Goal: Task Accomplishment & Management: Manage account settings

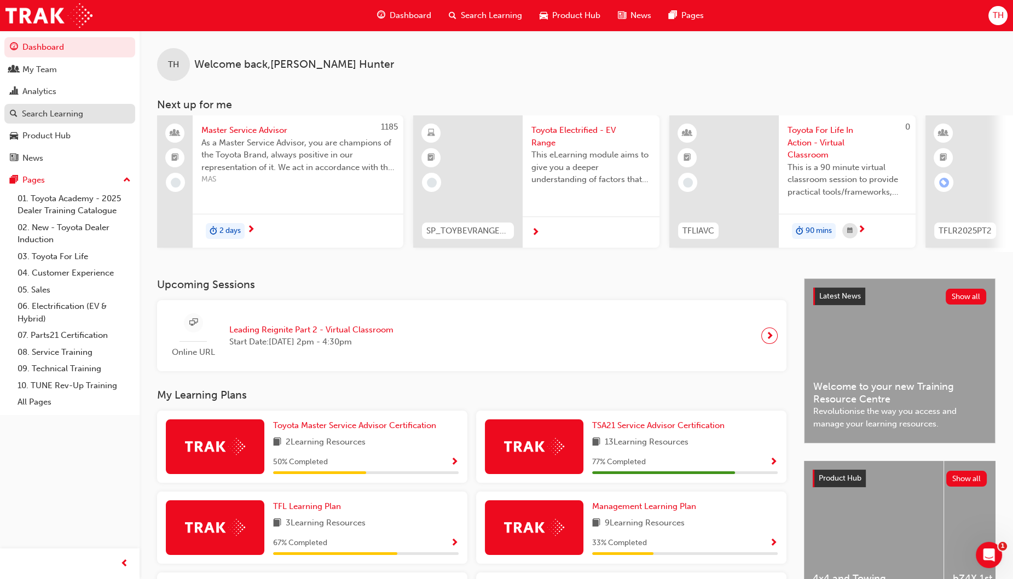
click at [61, 113] on div "Search Learning" at bounding box center [52, 114] width 61 height 13
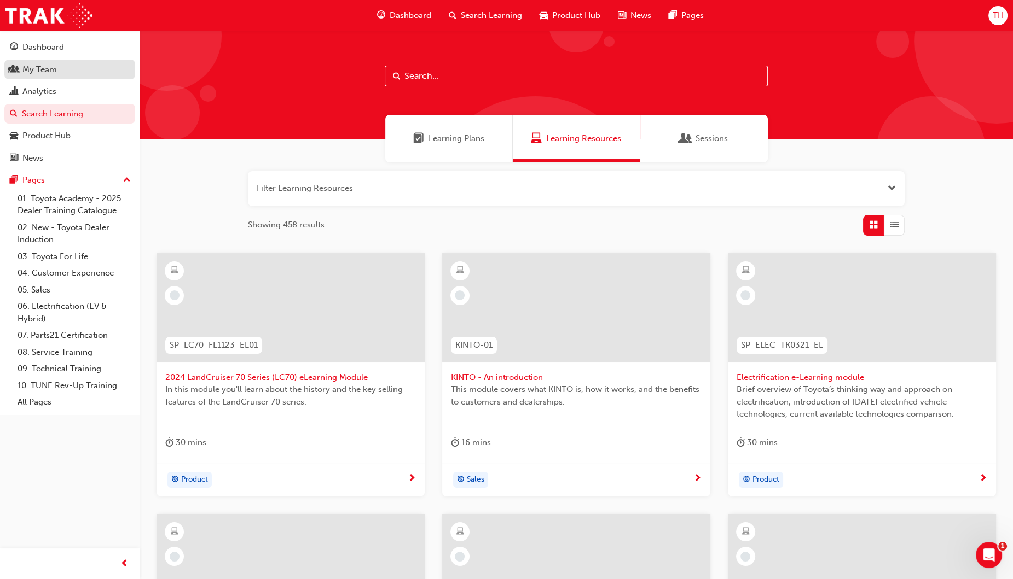
click at [60, 73] on div "My Team" at bounding box center [70, 70] width 120 height 14
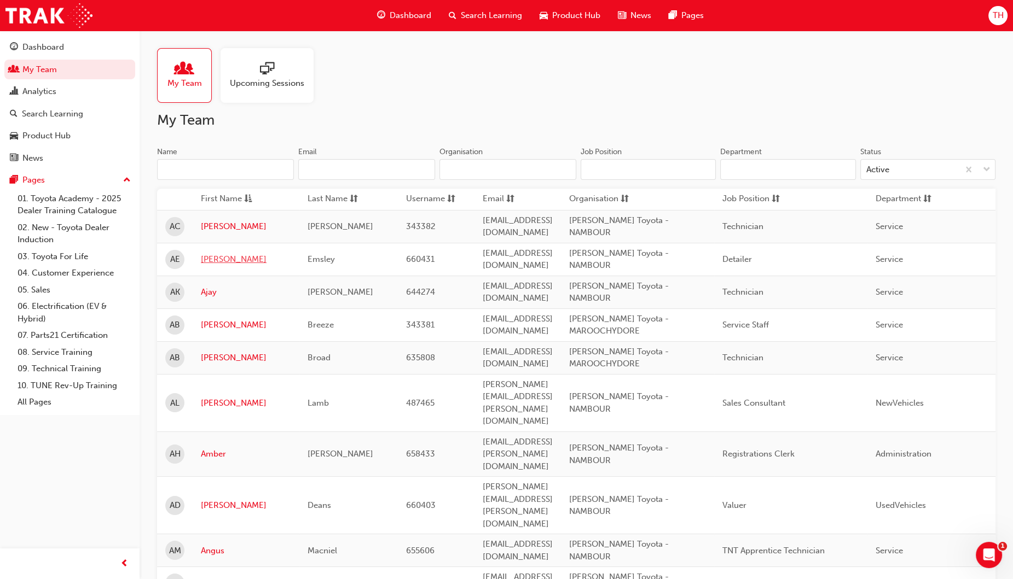
click at [209, 253] on link "[PERSON_NAME]" at bounding box center [246, 259] width 90 height 13
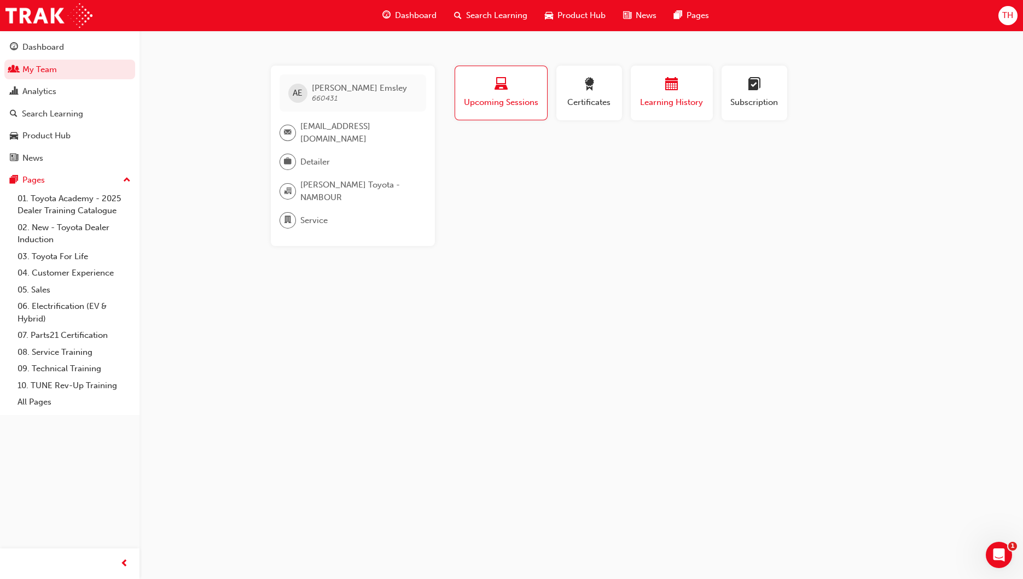
click at [672, 101] on span "Learning History" at bounding box center [672, 102] width 66 height 13
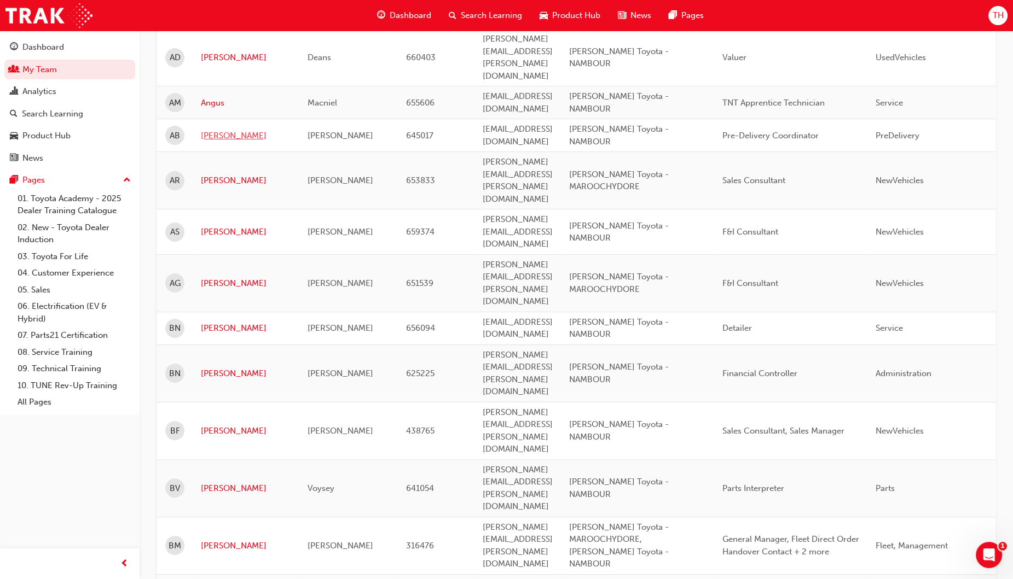
scroll to position [478, 0]
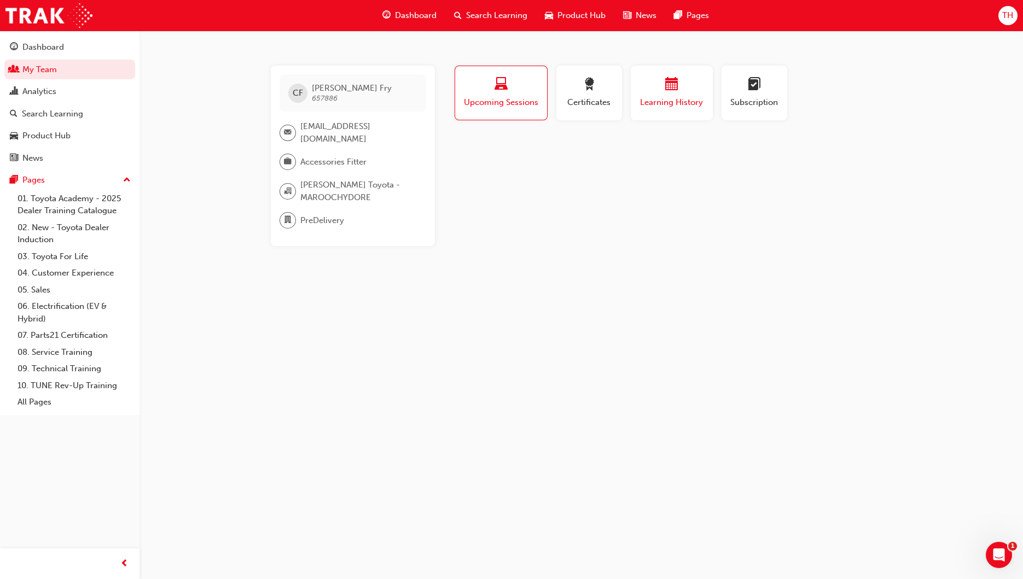
click at [665, 94] on div "Learning History" at bounding box center [672, 93] width 66 height 31
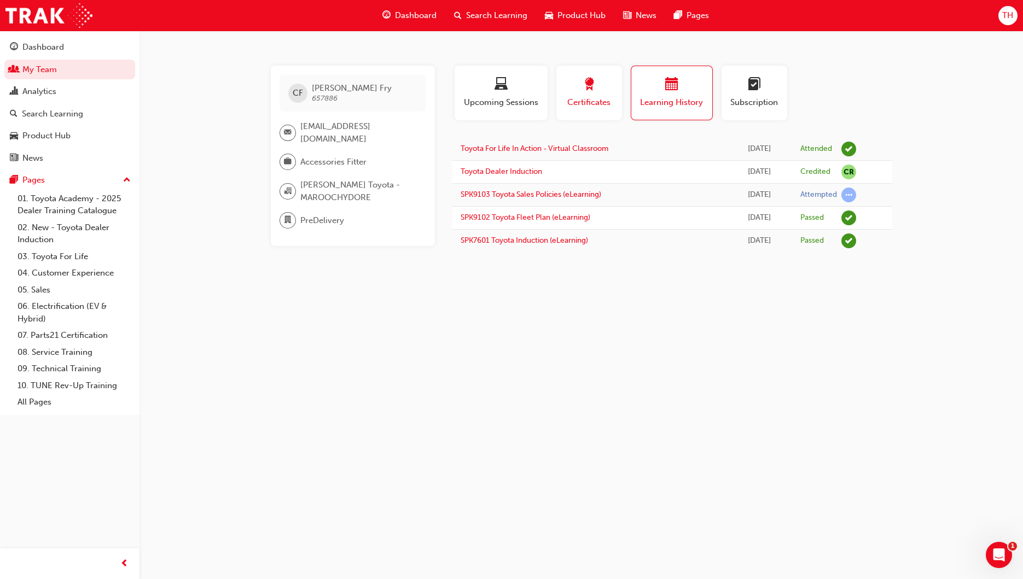
click at [579, 98] on span "Certificates" at bounding box center [589, 102] width 49 height 13
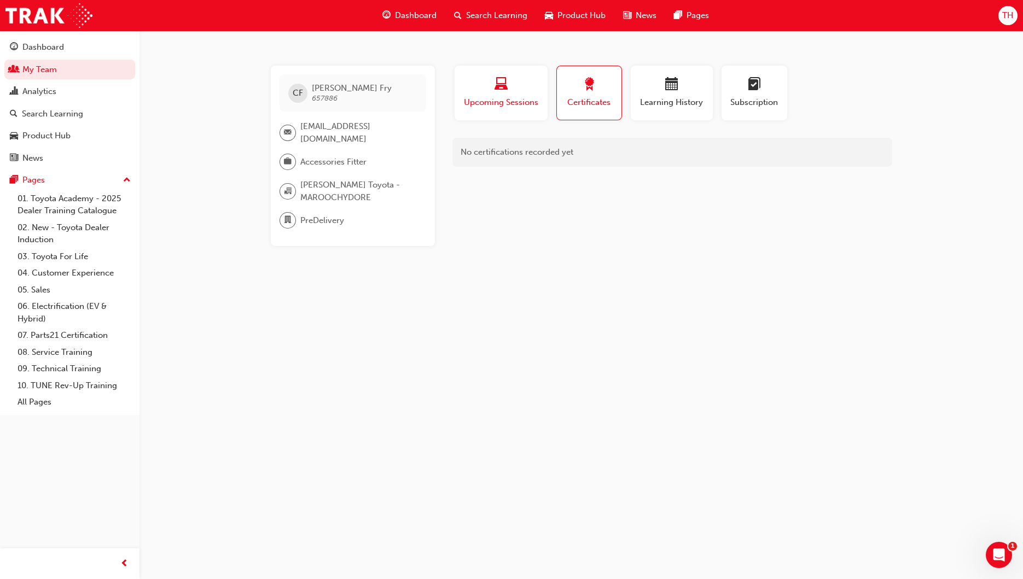
click at [517, 101] on span "Upcoming Sessions" at bounding box center [501, 102] width 77 height 13
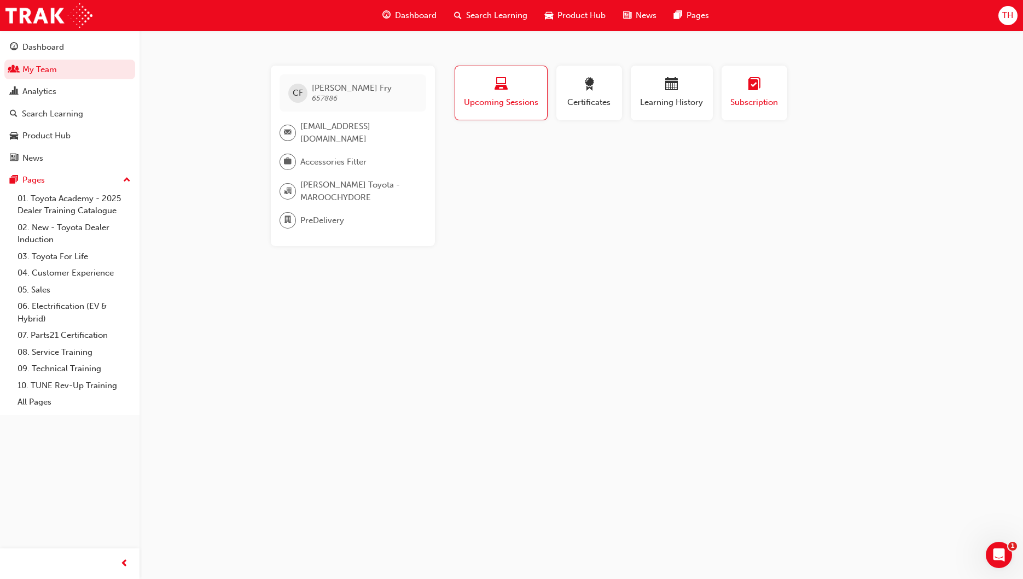
click at [738, 100] on span "Subscription" at bounding box center [754, 102] width 49 height 13
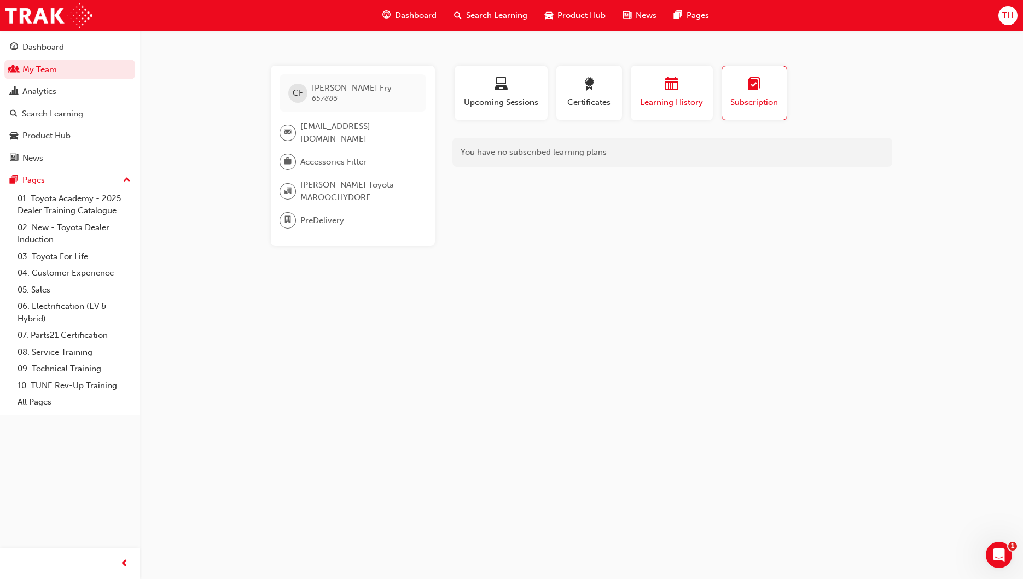
click at [683, 98] on span "Learning History" at bounding box center [672, 102] width 66 height 13
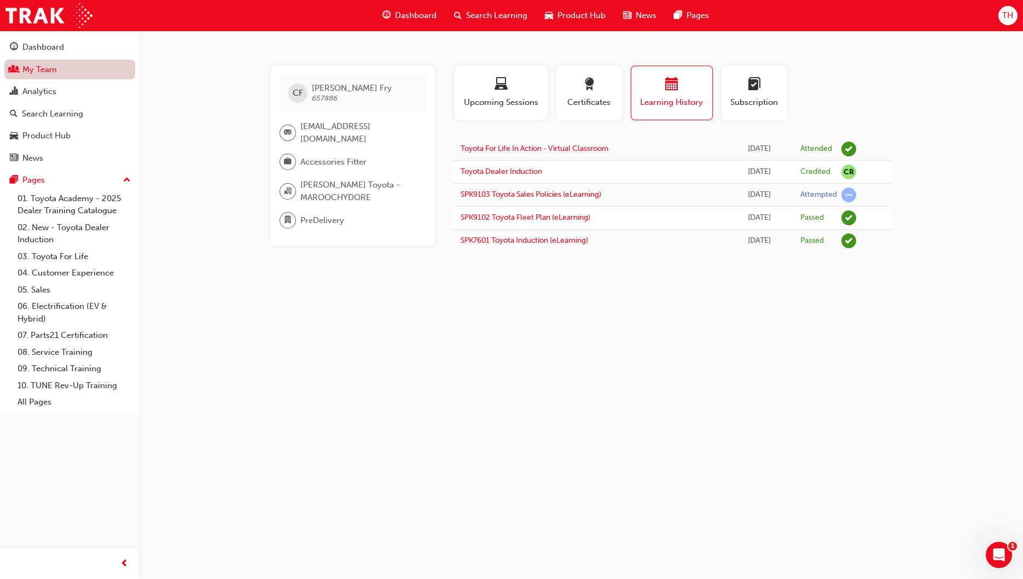
click at [55, 66] on link "My Team" at bounding box center [69, 70] width 131 height 20
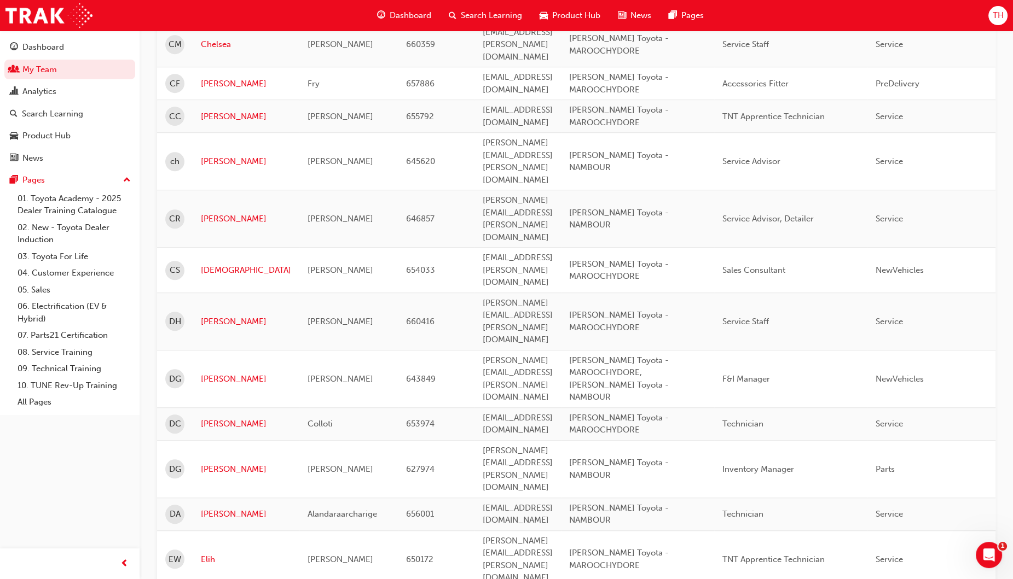
scroll to position [1094, 0]
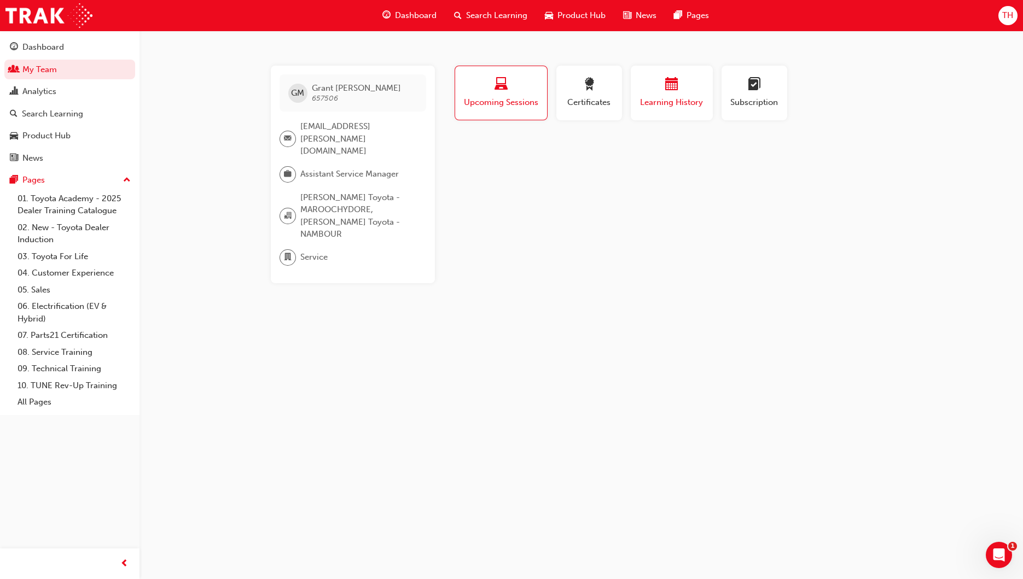
click at [661, 96] on span "Learning History" at bounding box center [672, 102] width 66 height 13
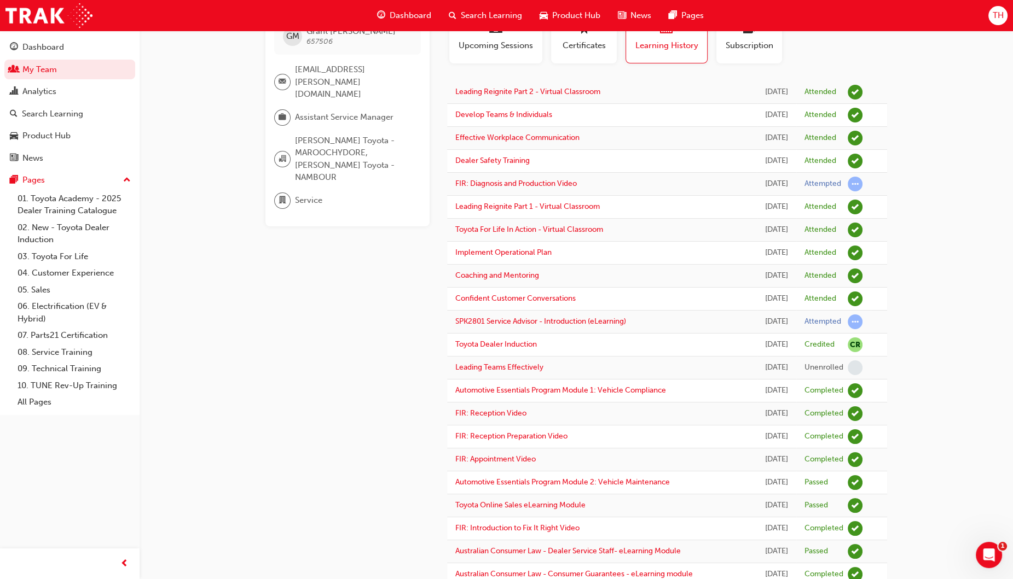
scroll to position [28, 0]
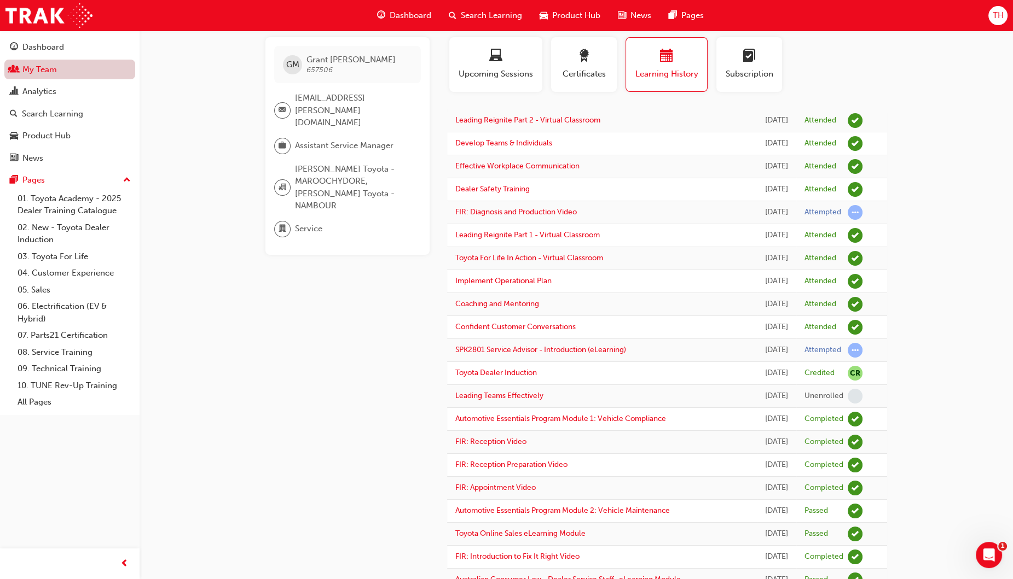
click at [44, 67] on link "My Team" at bounding box center [69, 70] width 131 height 20
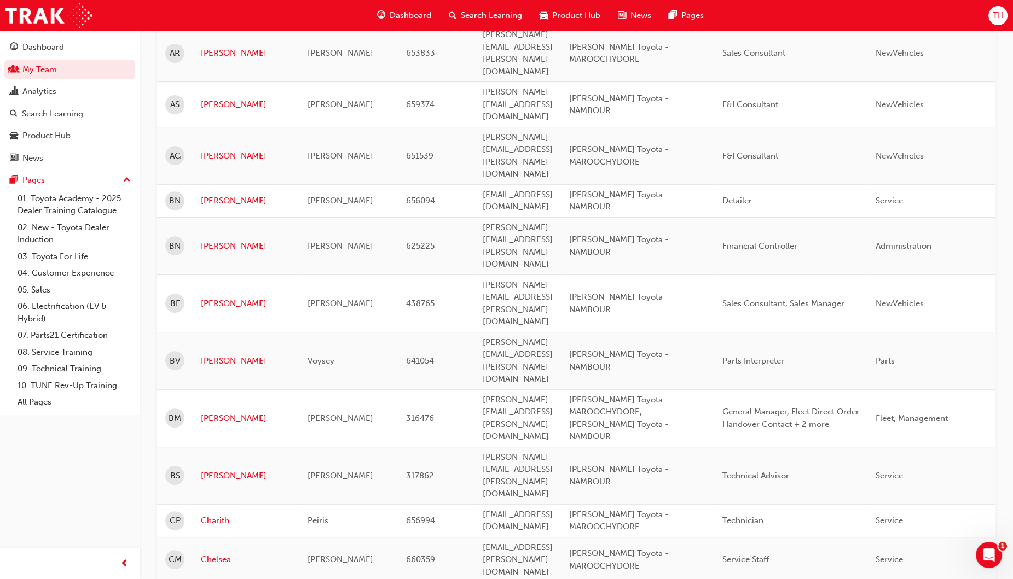
scroll to position [1351, 0]
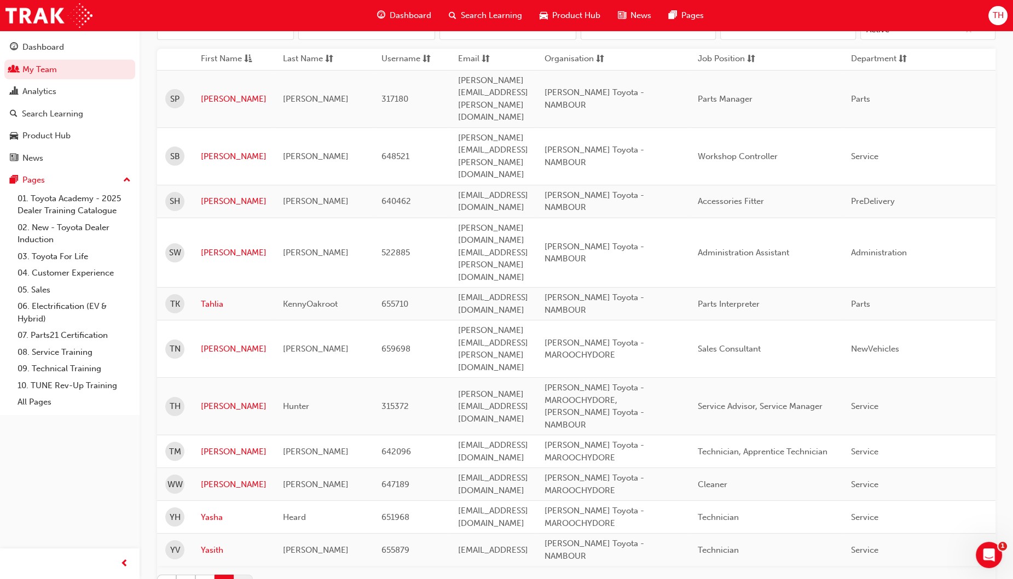
scroll to position [142, 0]
click at [203, 573] on button "2" at bounding box center [204, 582] width 19 height 19
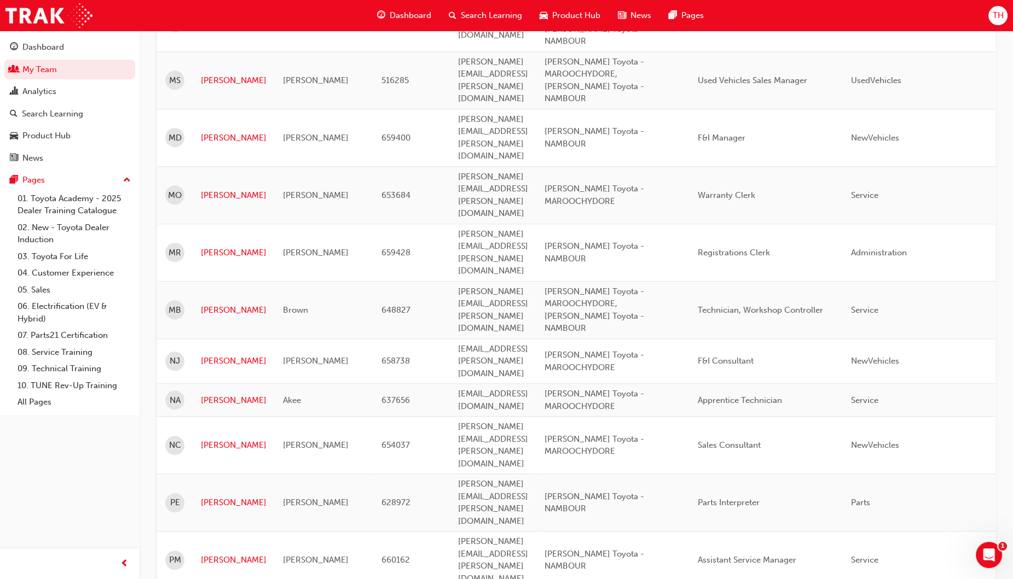
scroll to position [1297, 0]
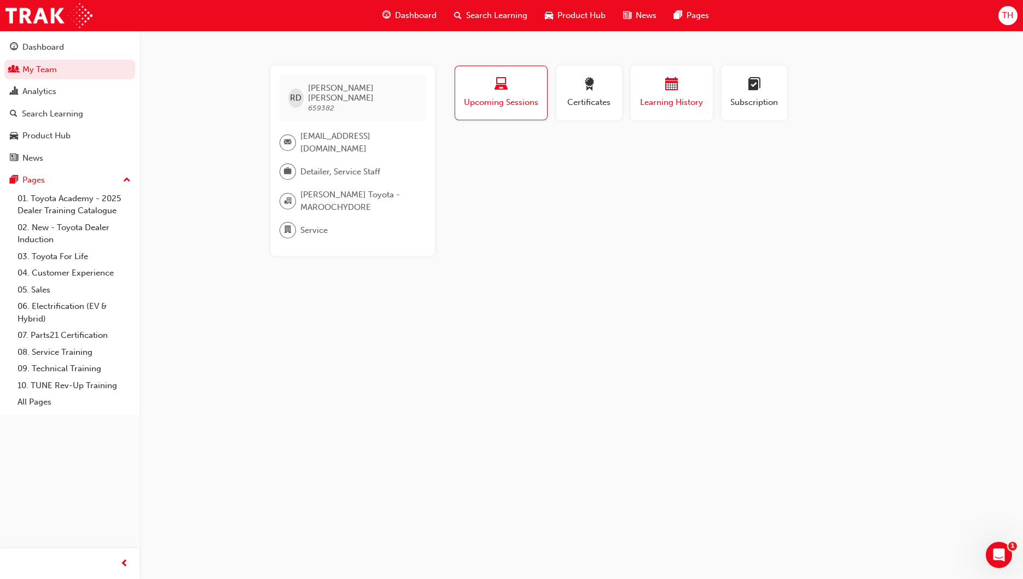
click at [661, 97] on span "Learning History" at bounding box center [672, 102] width 66 height 13
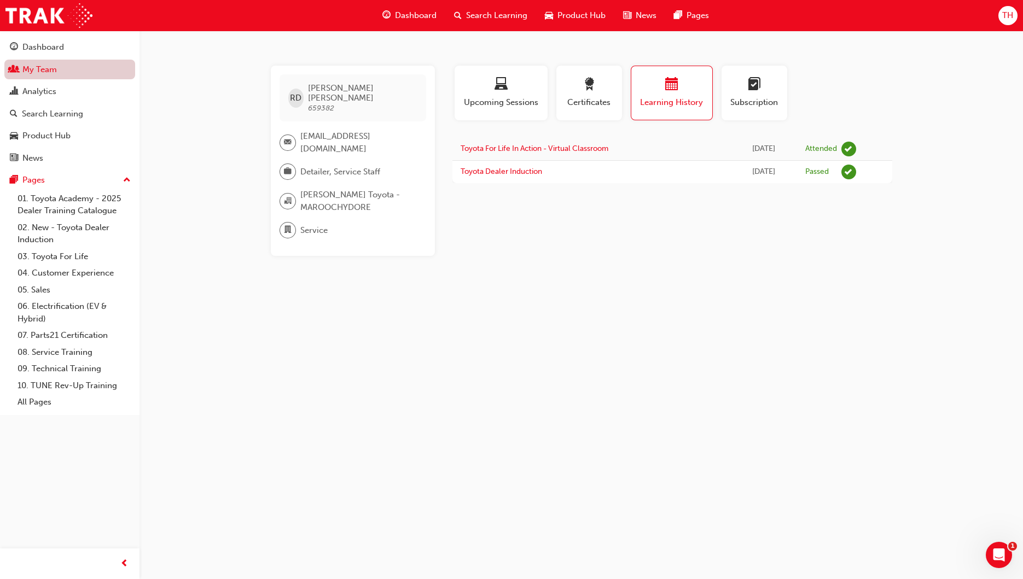
click at [61, 71] on link "My Team" at bounding box center [69, 70] width 131 height 20
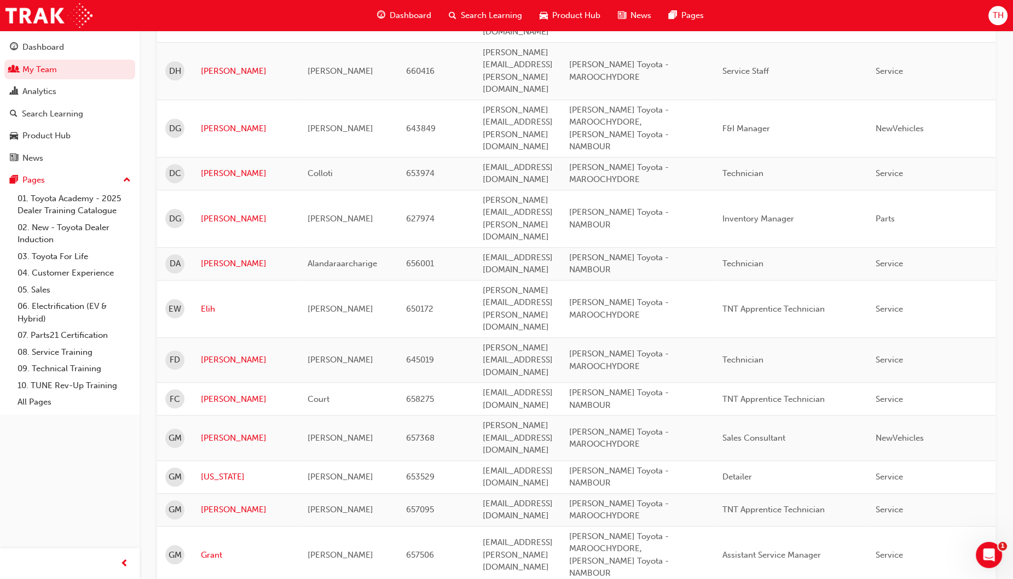
scroll to position [1351, 0]
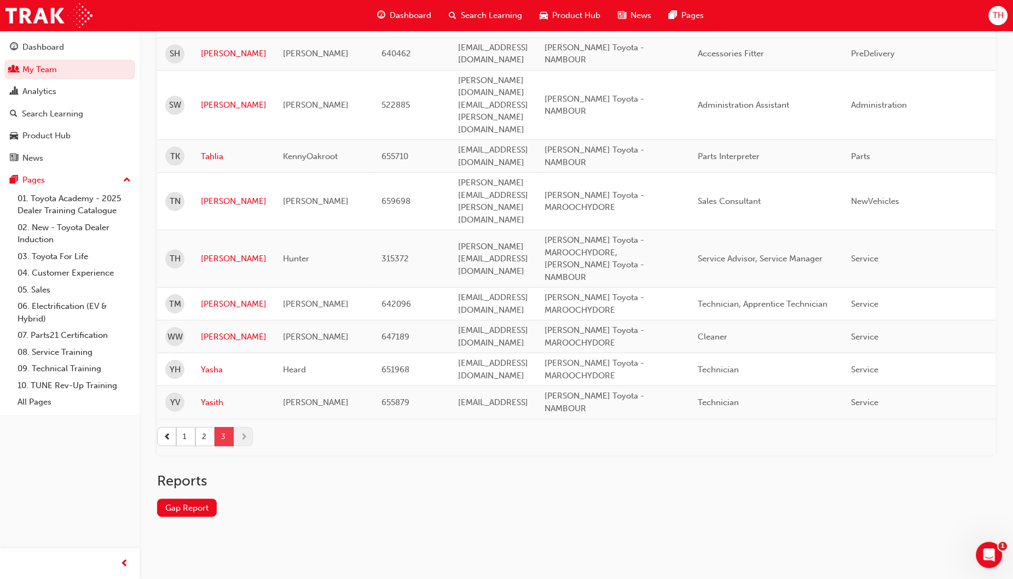
scroll to position [142, 0]
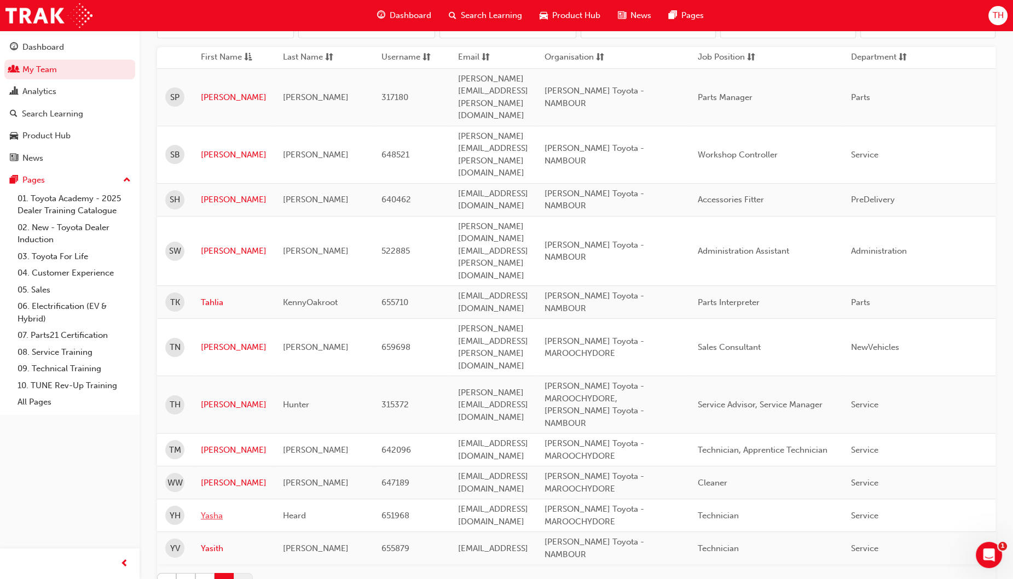
click at [217, 510] on link "Yasha" at bounding box center [234, 516] width 66 height 13
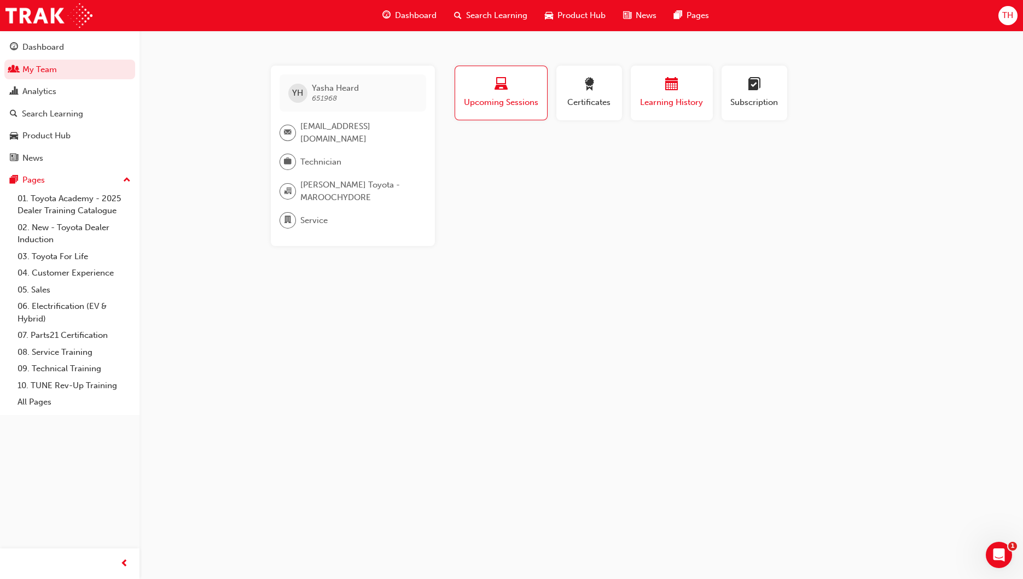
click at [687, 92] on div "button" at bounding box center [672, 86] width 66 height 17
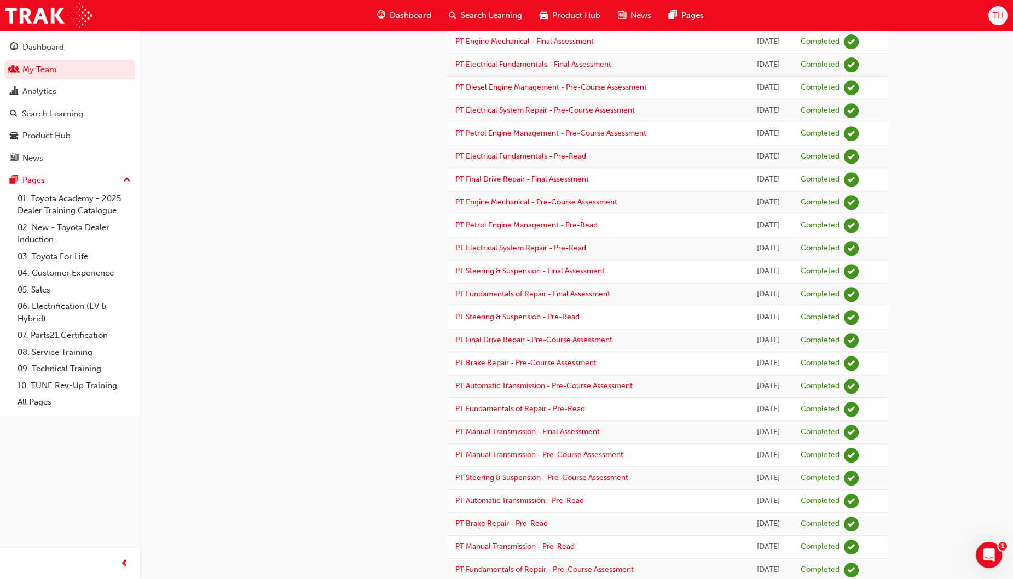
scroll to position [765, 0]
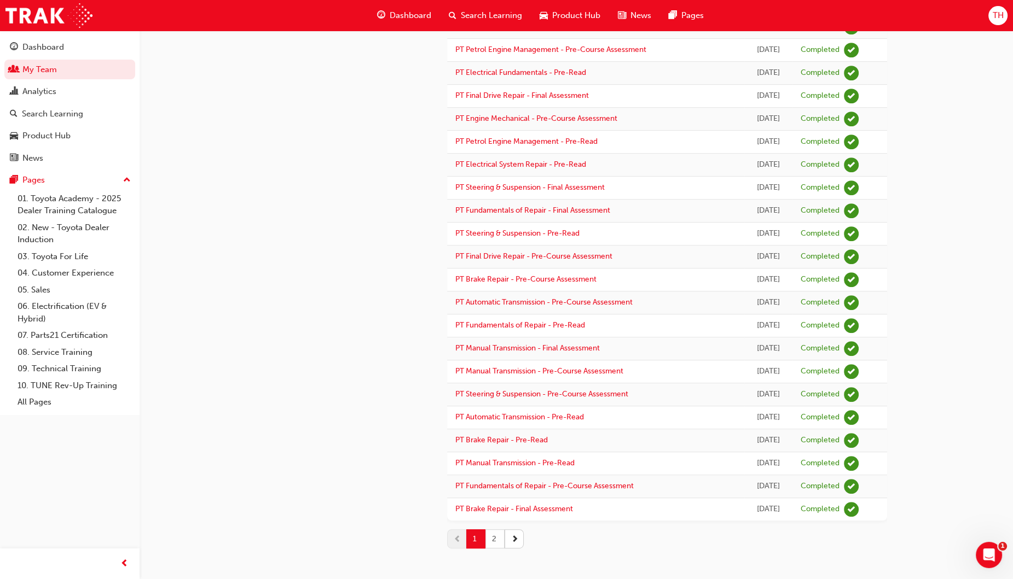
click at [497, 535] on button "2" at bounding box center [494, 539] width 19 height 19
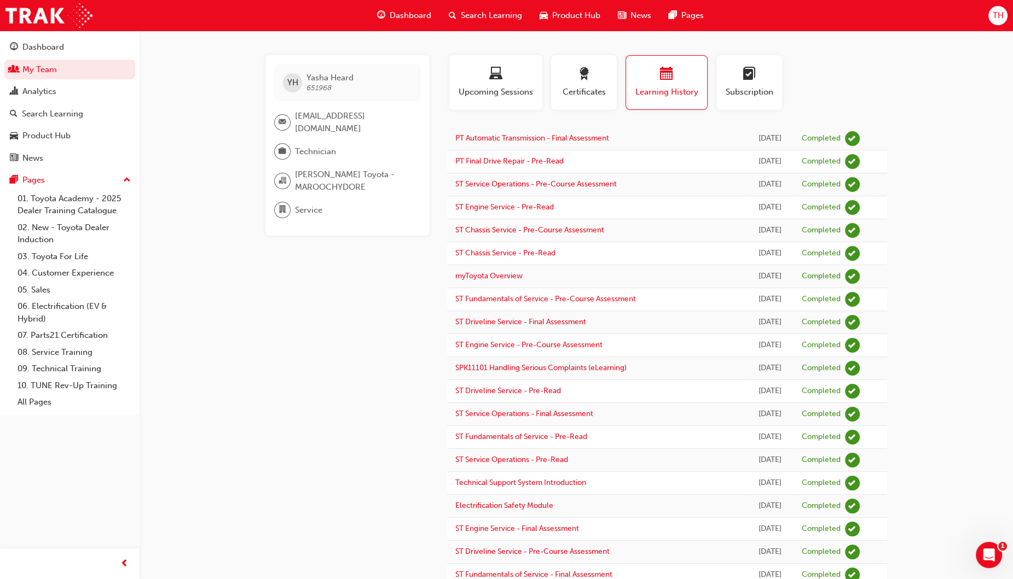
scroll to position [0, 0]
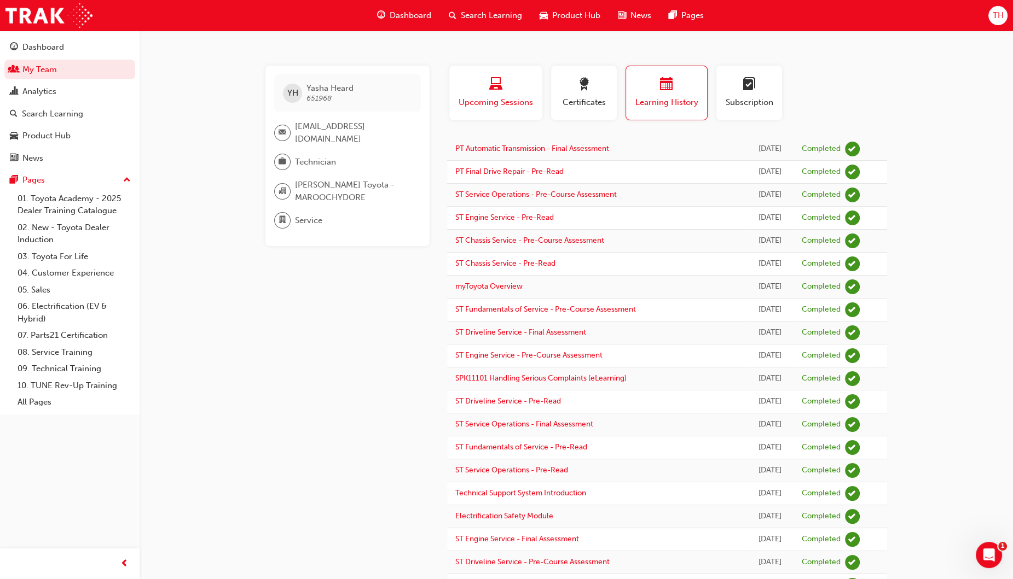
click at [506, 103] on span "Upcoming Sessions" at bounding box center [495, 102] width 77 height 13
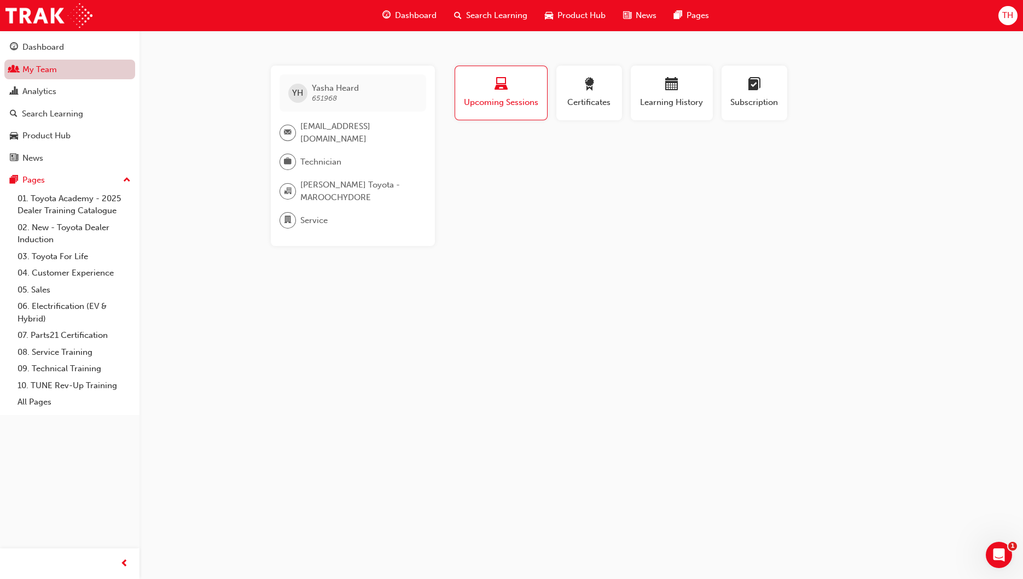
click at [51, 66] on link "My Team" at bounding box center [69, 70] width 131 height 20
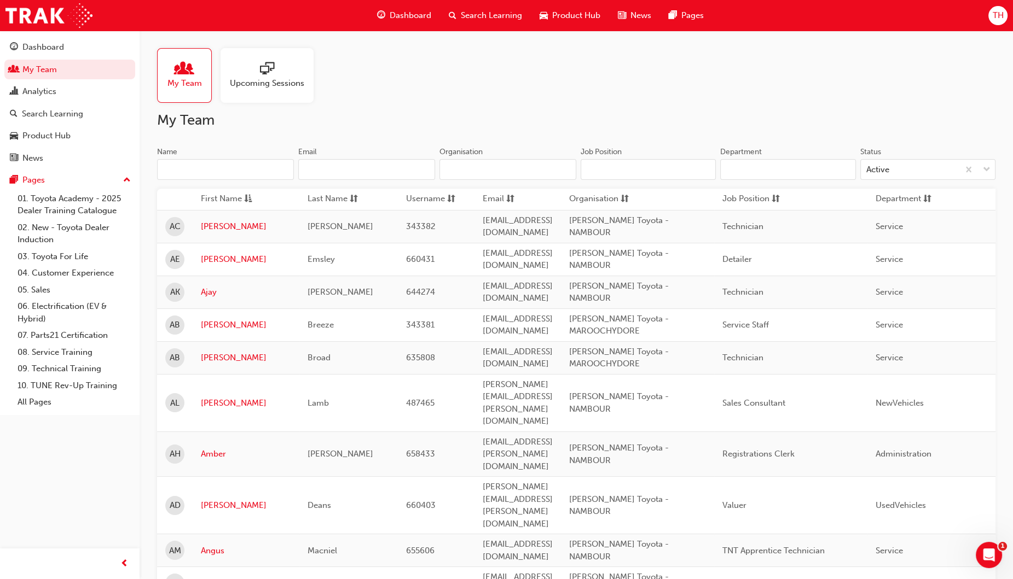
scroll to position [1026, 0]
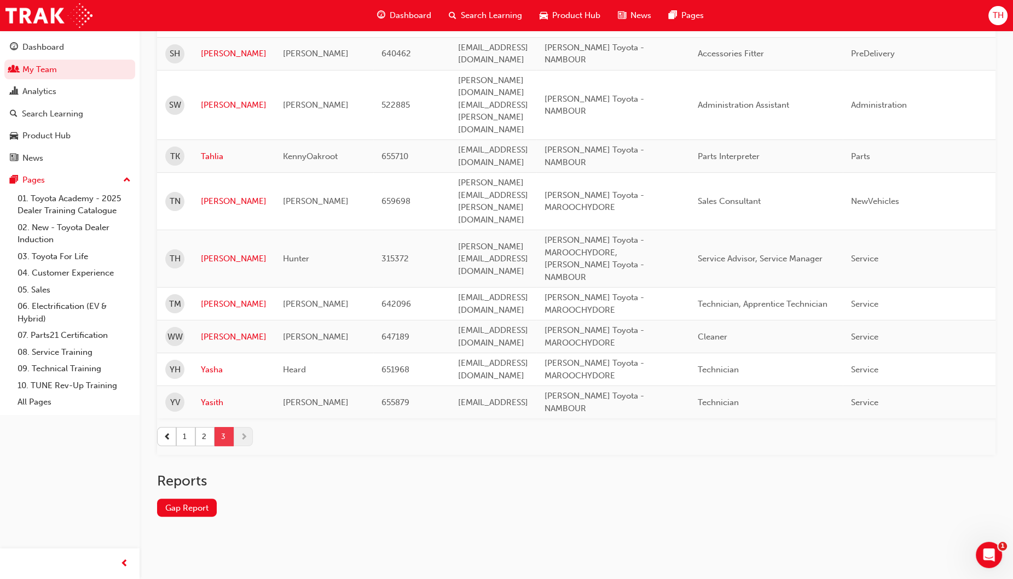
scroll to position [142, 0]
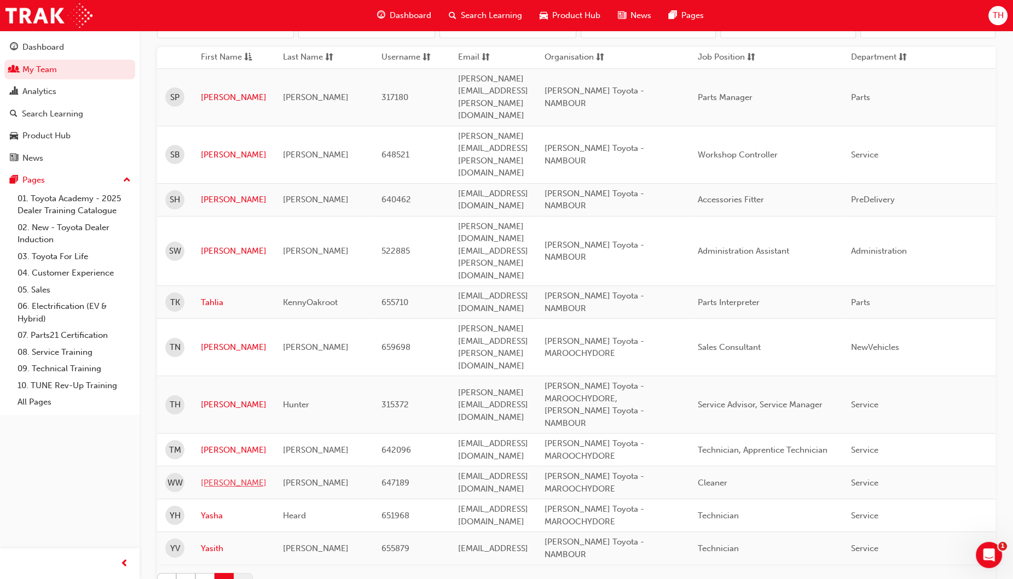
click at [219, 477] on link "[PERSON_NAME]" at bounding box center [234, 483] width 66 height 13
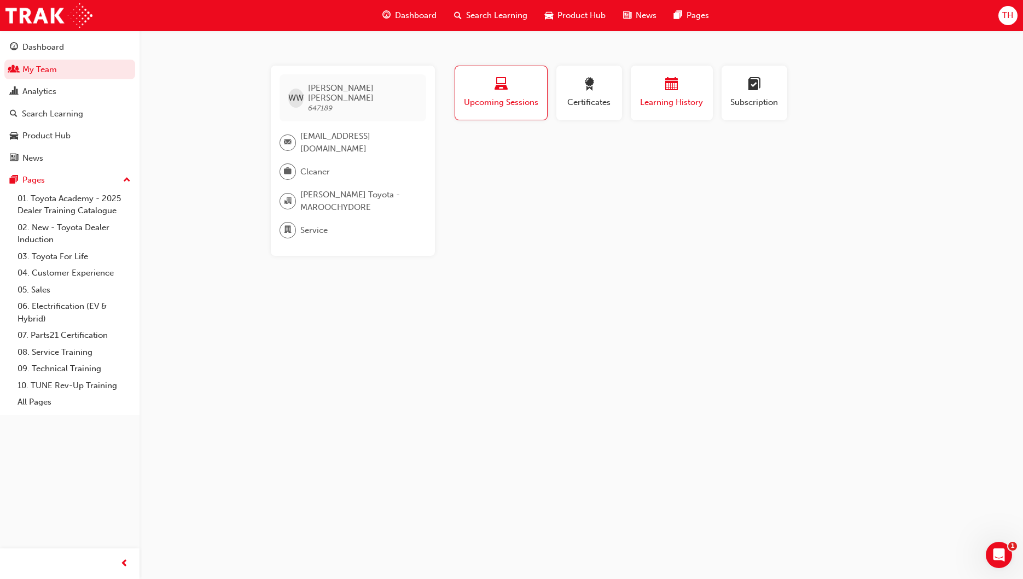
click at [657, 98] on span "Learning History" at bounding box center [672, 102] width 66 height 13
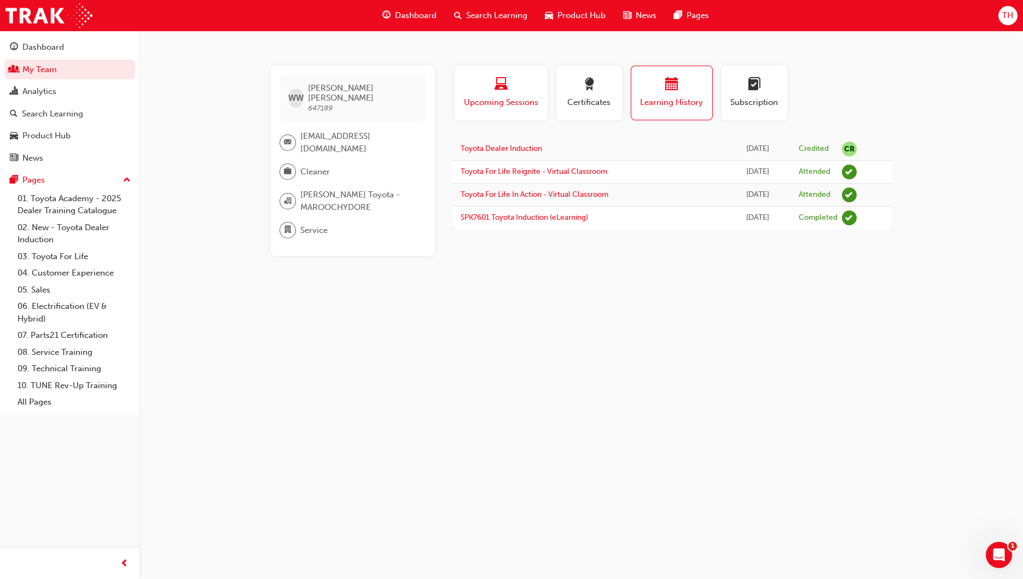
click at [493, 102] on span "Upcoming Sessions" at bounding box center [501, 102] width 77 height 13
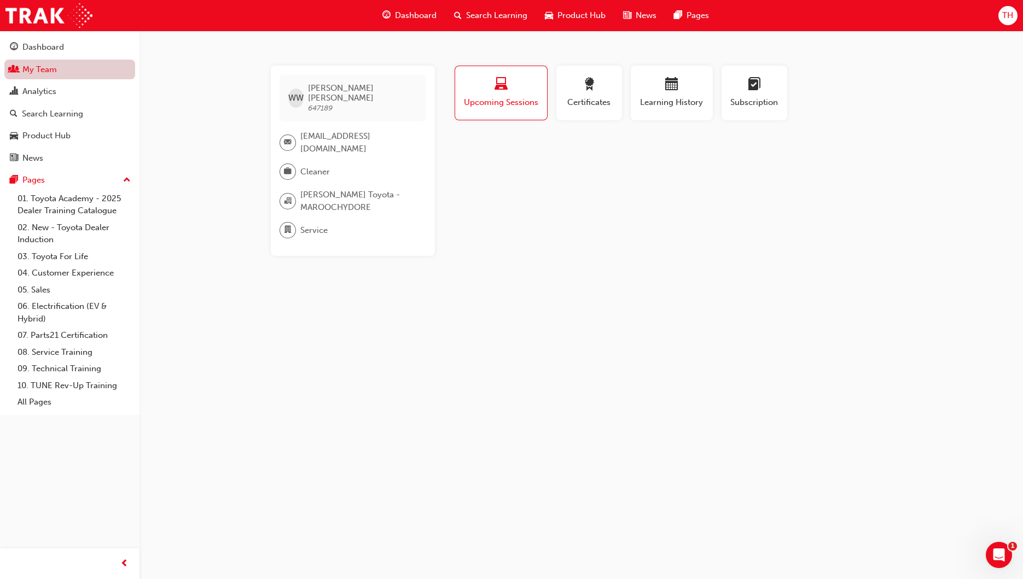
click at [38, 68] on link "My Team" at bounding box center [69, 70] width 131 height 20
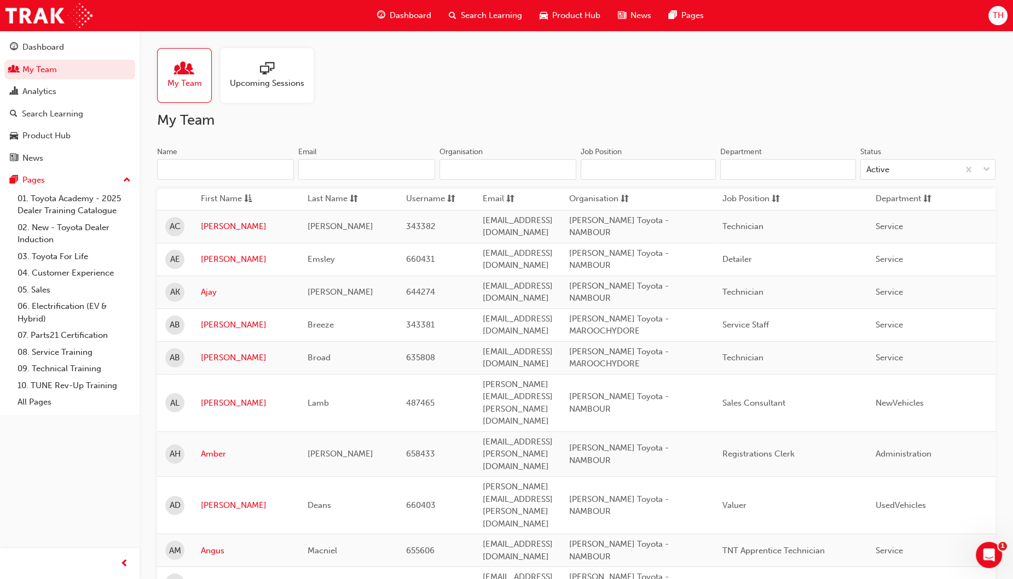
click at [202, 167] on input "Name" at bounding box center [225, 169] width 137 height 21
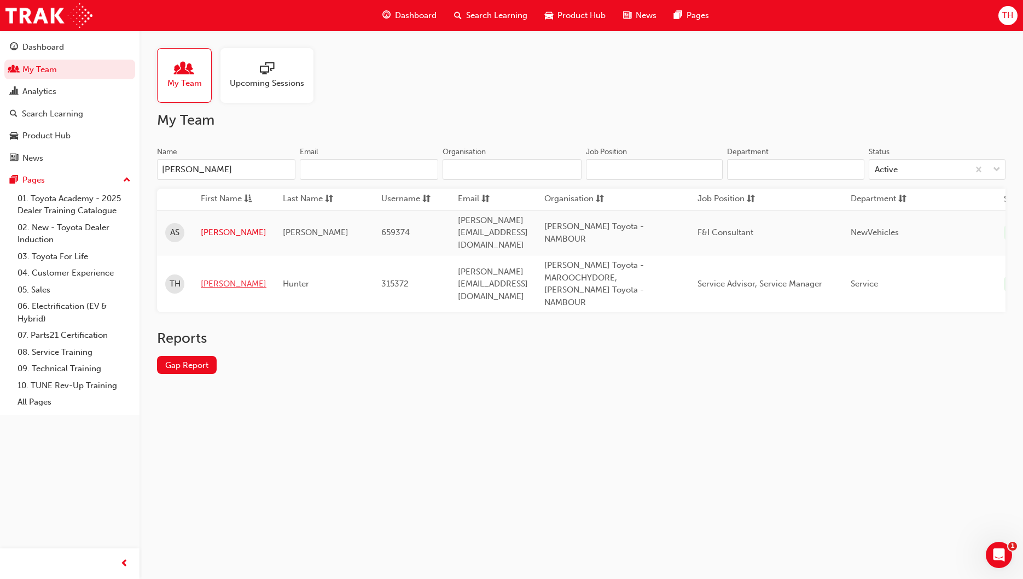
type input "[PERSON_NAME]"
click at [213, 278] on link "[PERSON_NAME]" at bounding box center [234, 284] width 66 height 13
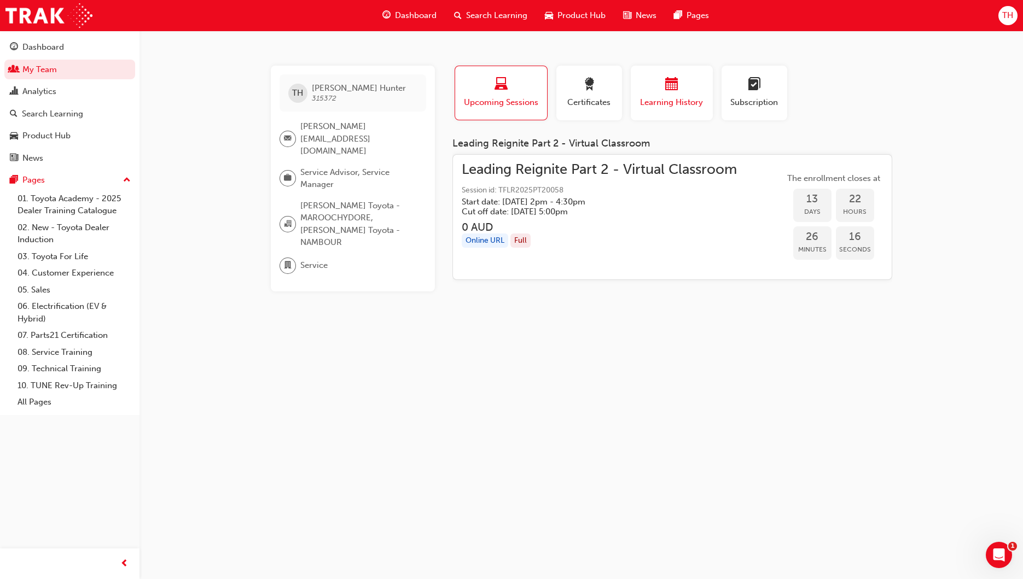
click at [663, 100] on span "Learning History" at bounding box center [672, 102] width 66 height 13
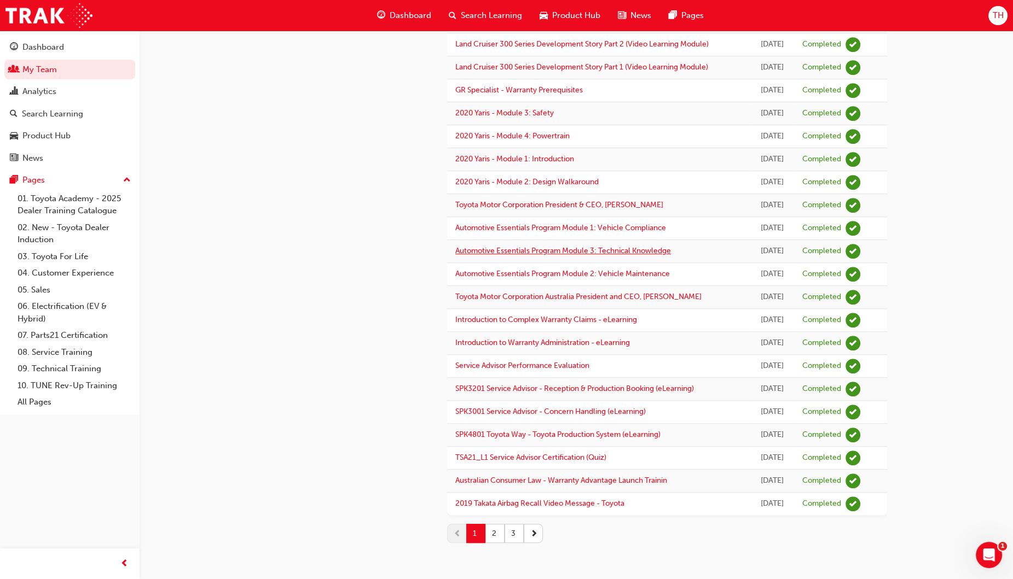
scroll to position [795, 0]
click at [497, 531] on button "2" at bounding box center [494, 533] width 19 height 19
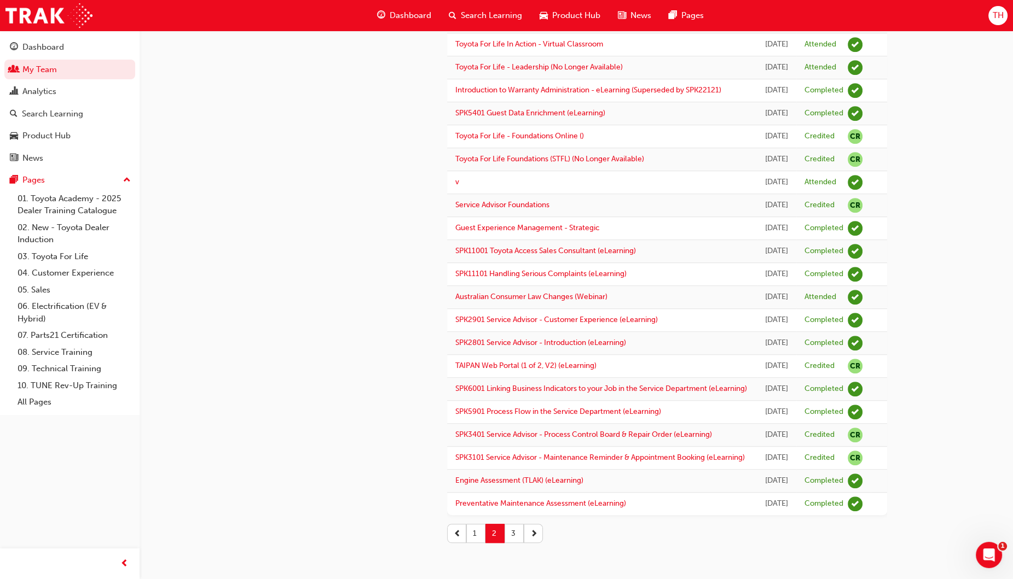
scroll to position [1139, 0]
click at [515, 531] on button "3" at bounding box center [513, 533] width 19 height 19
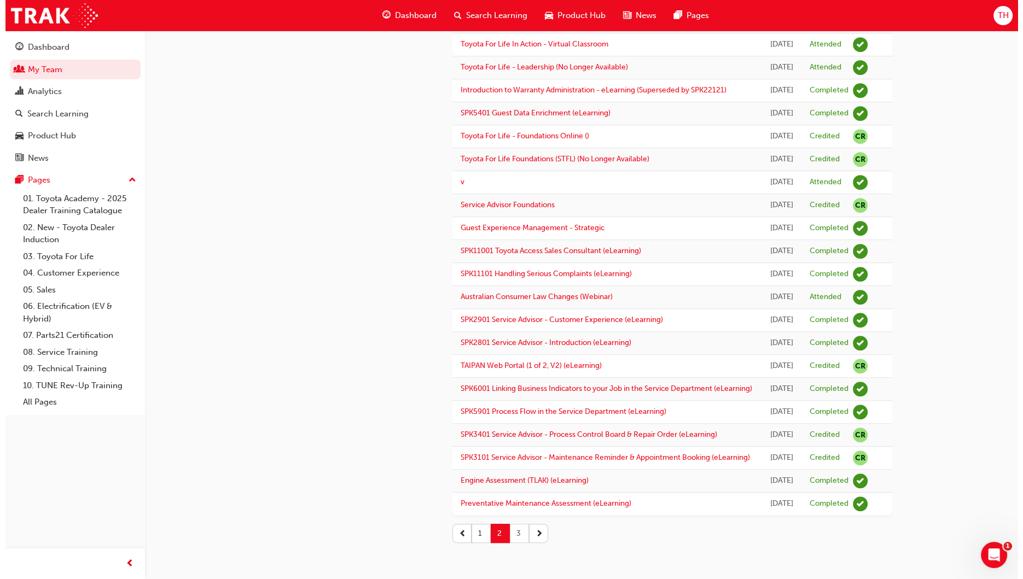
scroll to position [0, 0]
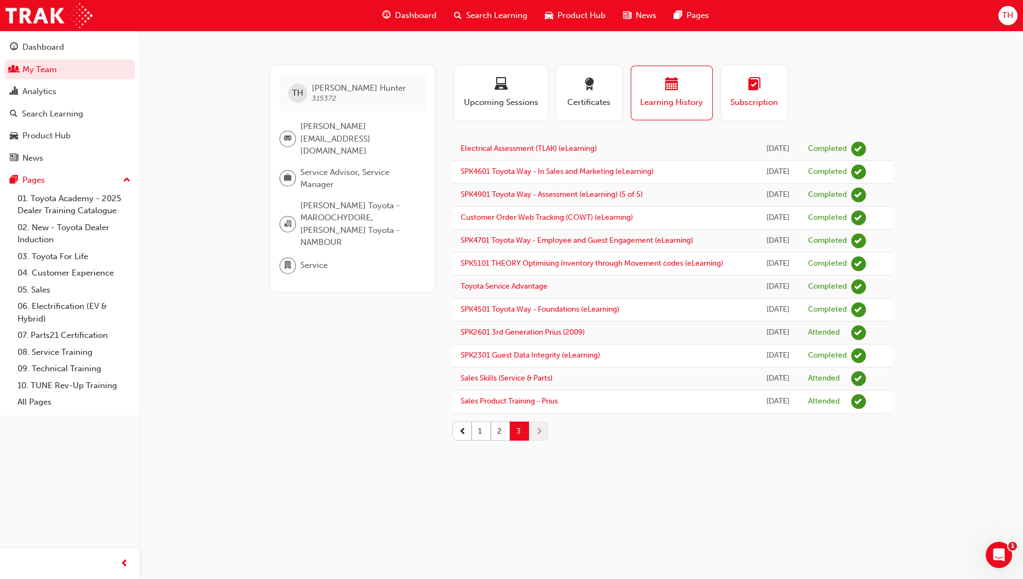
click at [745, 101] on span "Subscription" at bounding box center [754, 102] width 49 height 13
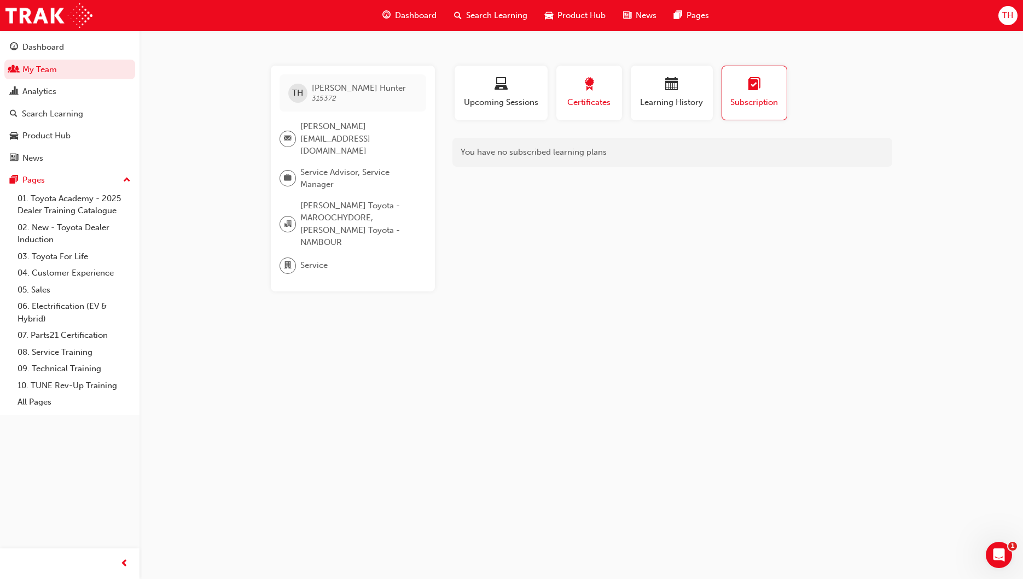
click at [581, 97] on span "Certificates" at bounding box center [589, 102] width 49 height 13
